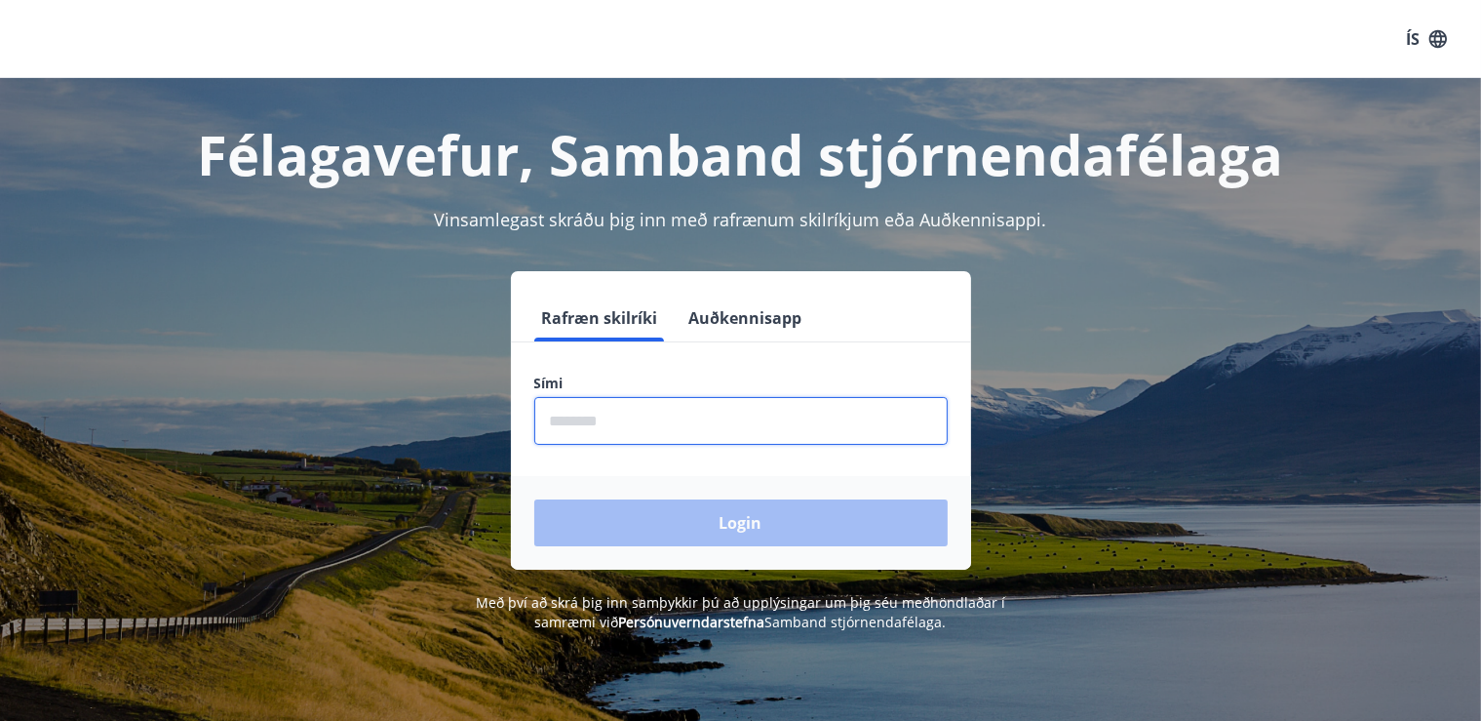
click at [554, 413] on input "phone" at bounding box center [741, 421] width 414 height 48
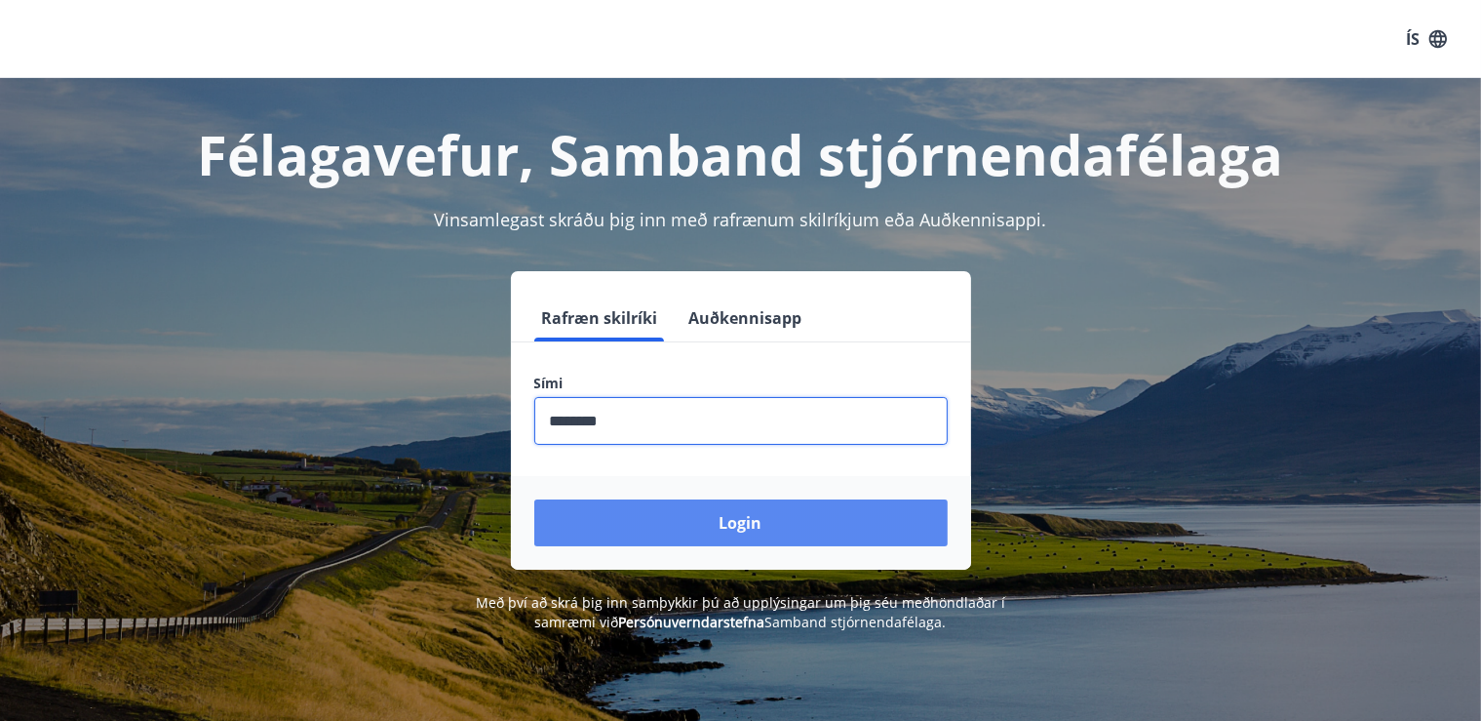
type input "********"
click at [750, 509] on button "Login" at bounding box center [741, 522] width 414 height 47
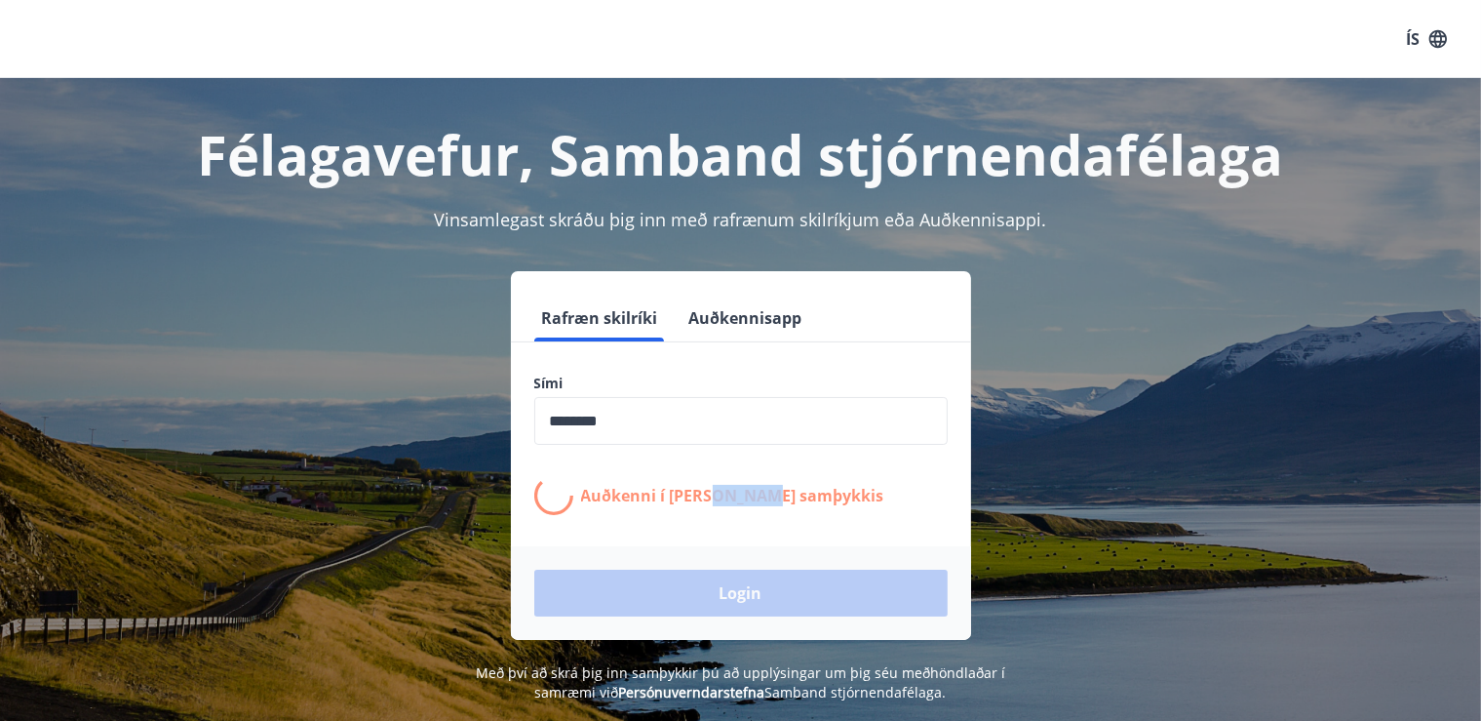
click at [750, 509] on div "Auðkenni í síma bíður samþykkis" at bounding box center [741, 495] width 414 height 39
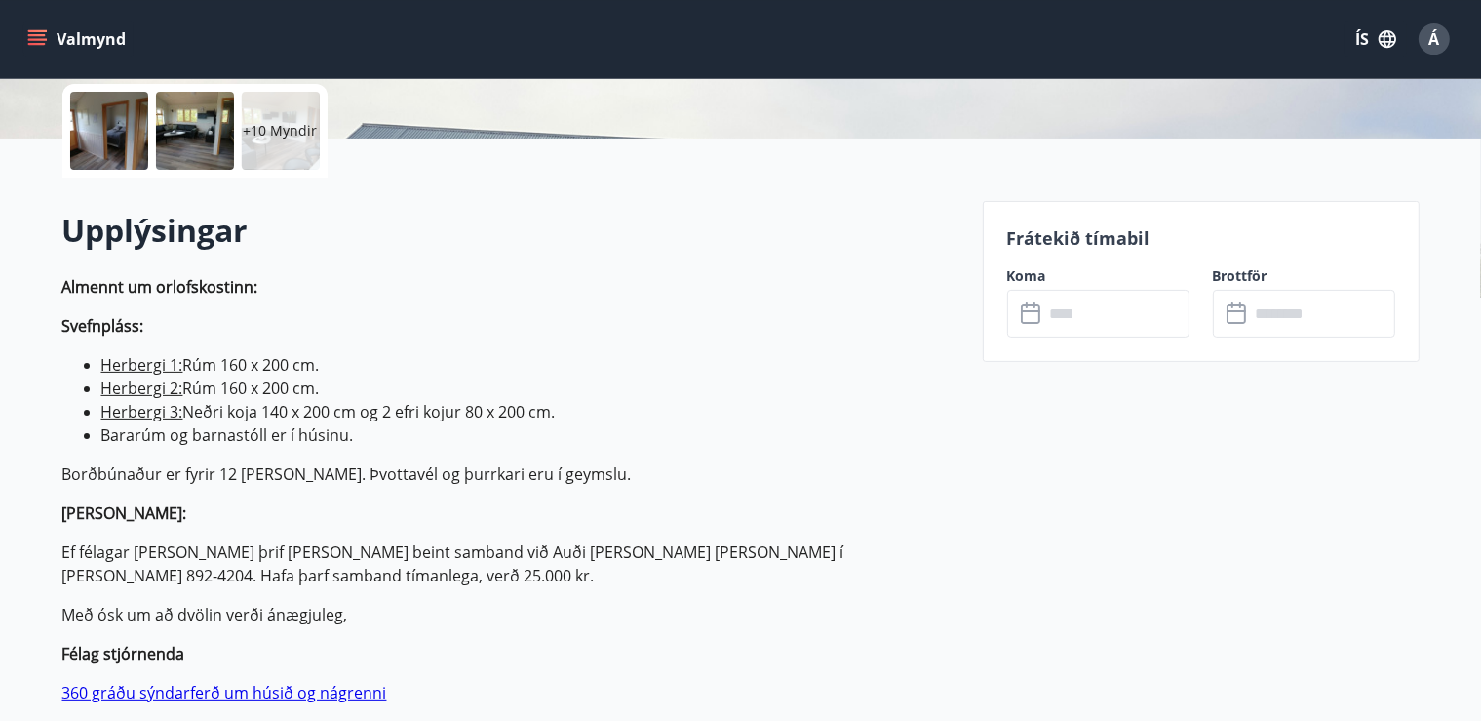
scroll to position [449, 0]
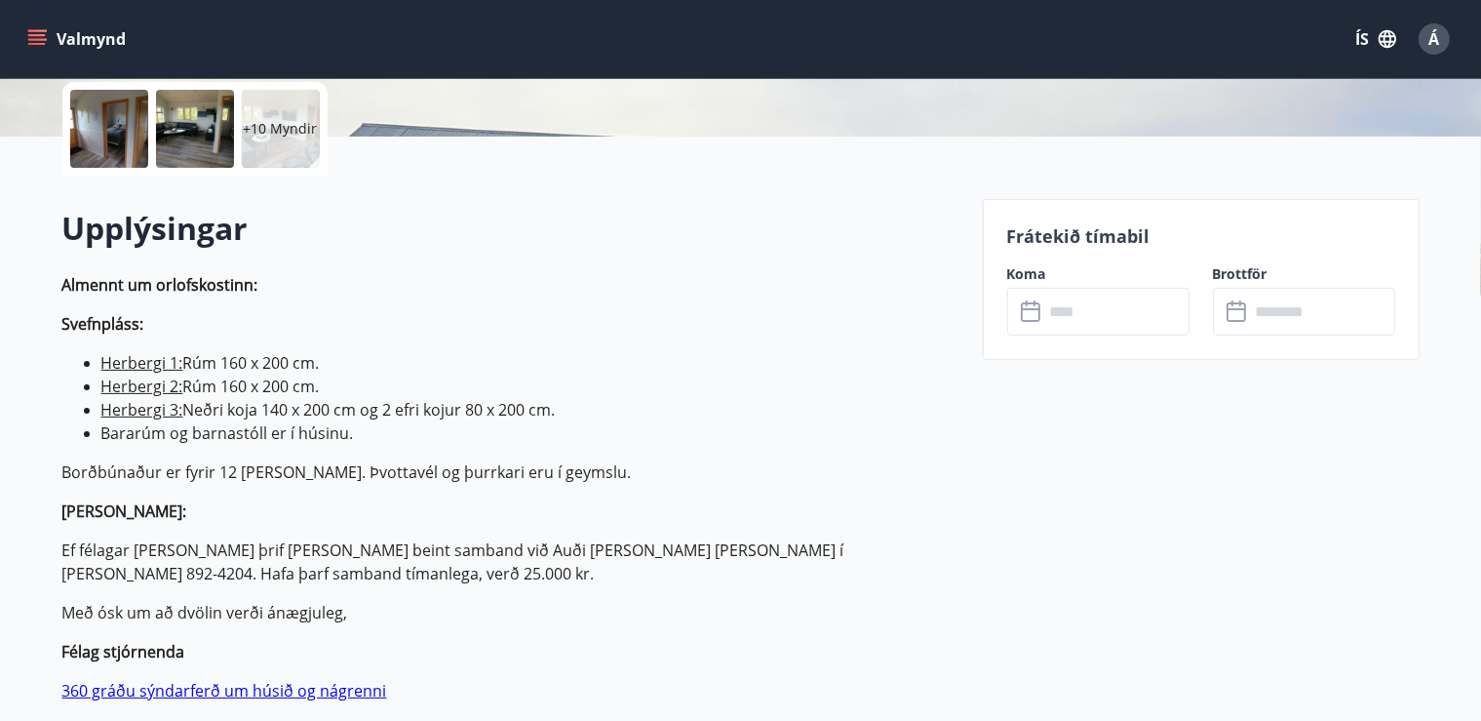
click at [1038, 308] on icon at bounding box center [1031, 309] width 20 height 2
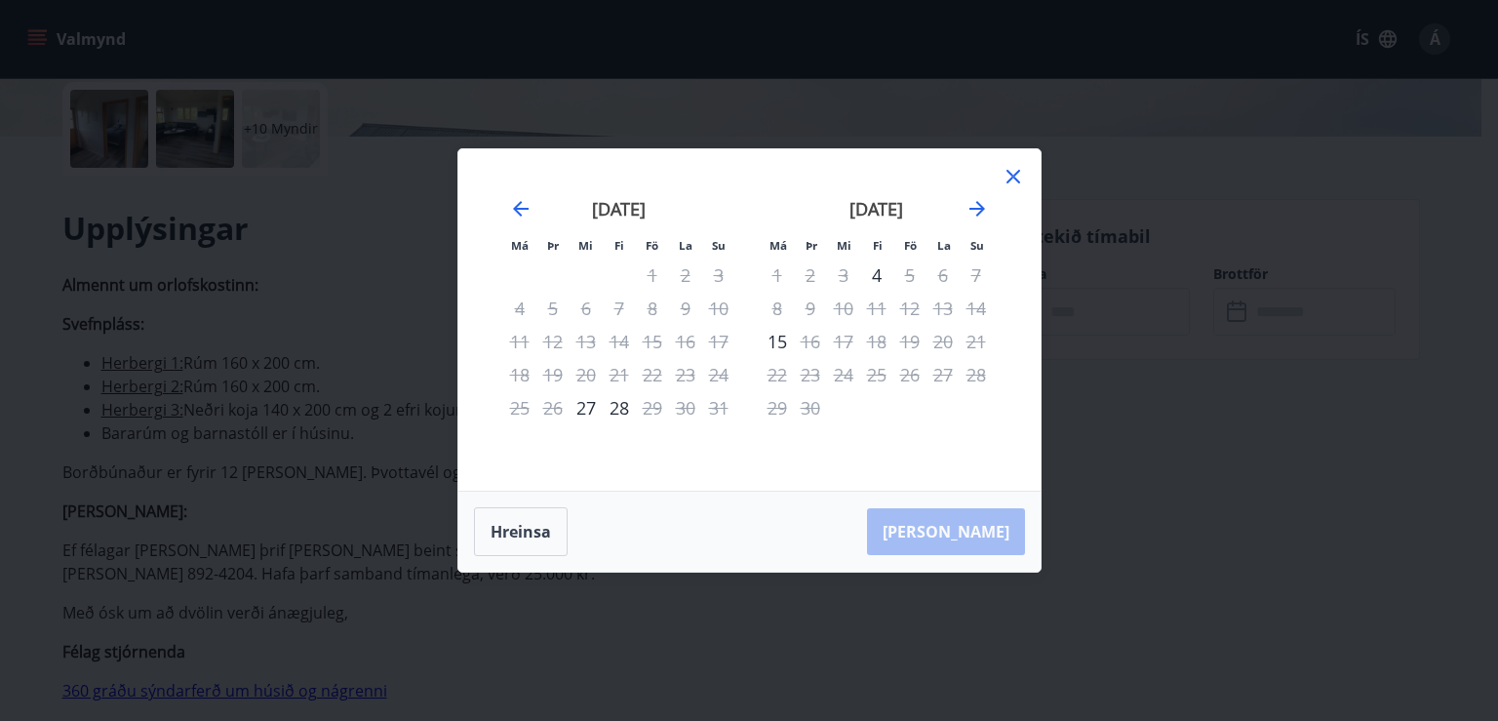
drag, startPoint x: 1015, startPoint y: 166, endPoint x: 1000, endPoint y: 176, distance: 18.4
click at [1015, 168] on icon at bounding box center [1013, 176] width 23 height 23
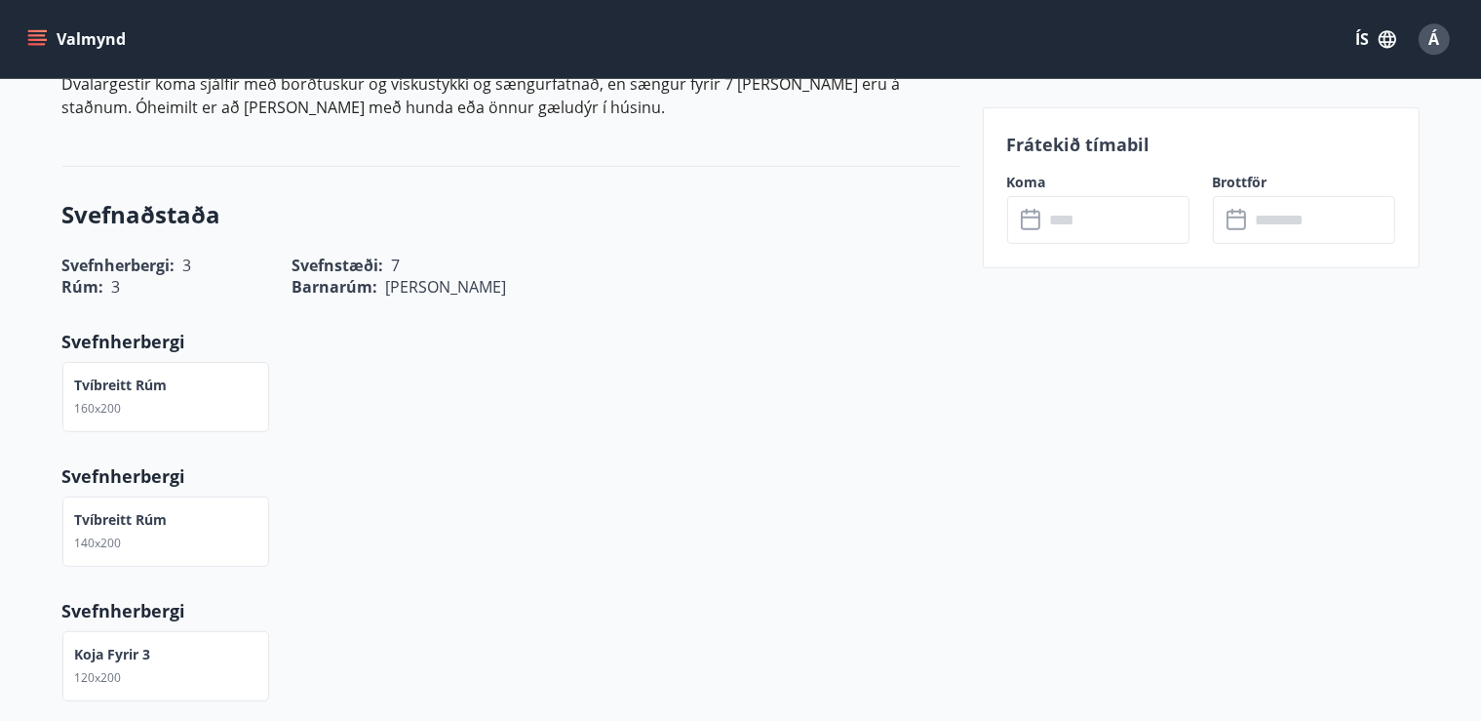
scroll to position [898, 0]
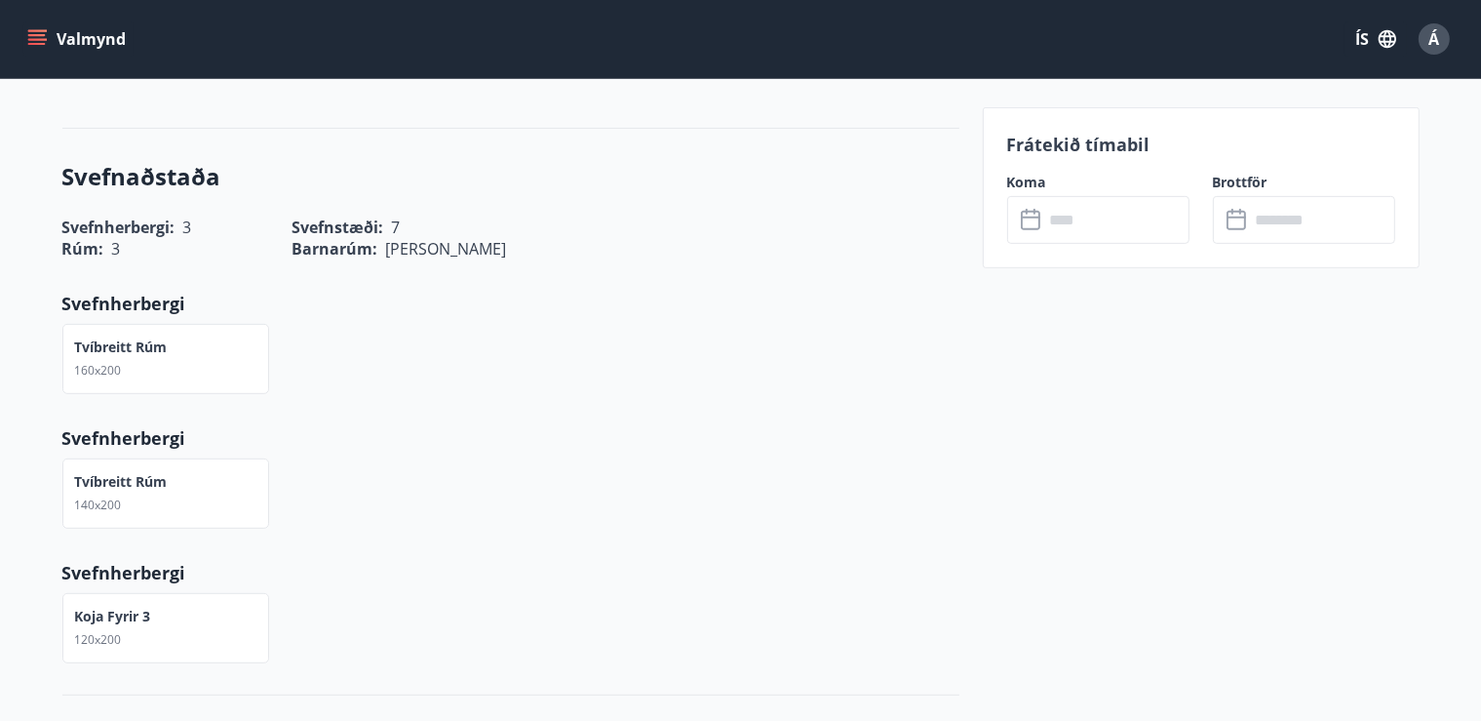
click at [1032, 217] on icon at bounding box center [1032, 220] width 23 height 23
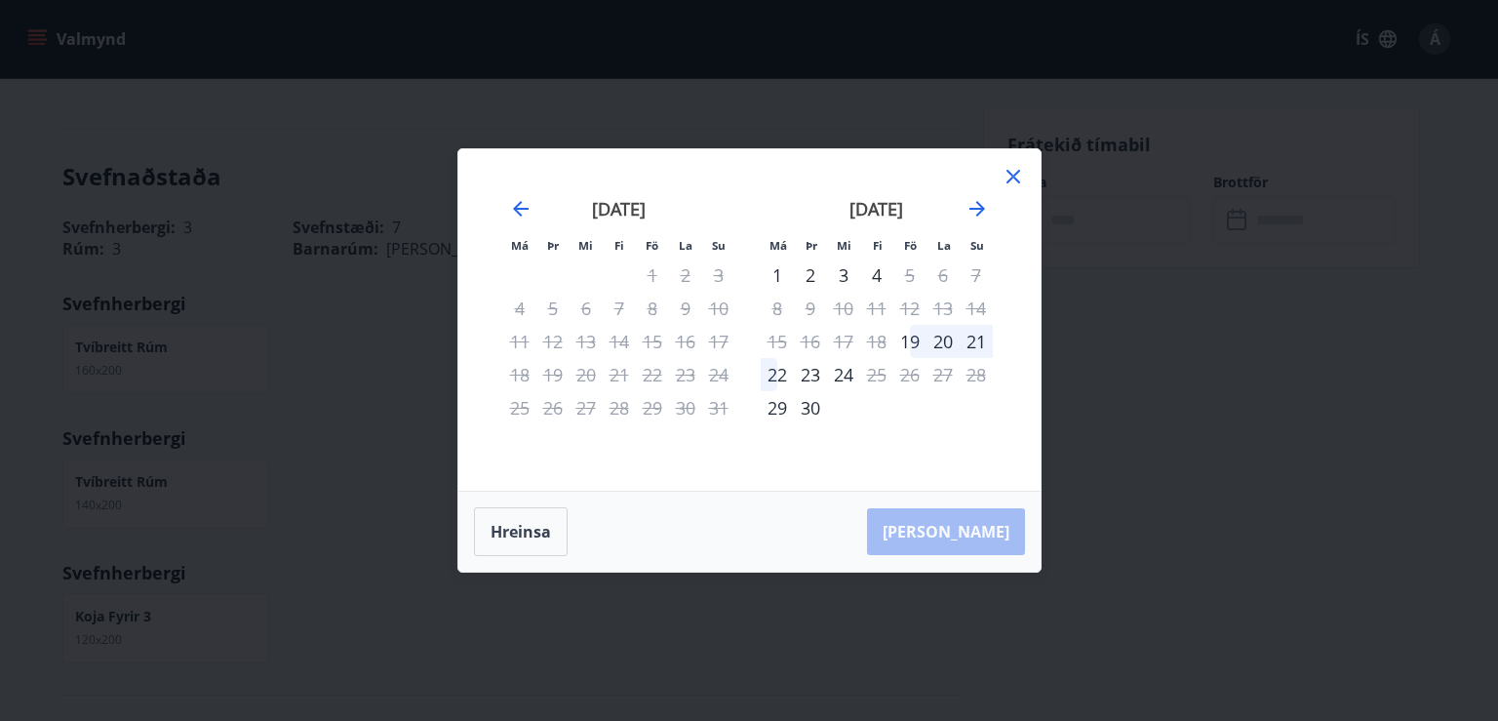
click at [1011, 177] on icon at bounding box center [1013, 176] width 23 height 23
